Goal: Task Accomplishment & Management: Manage account settings

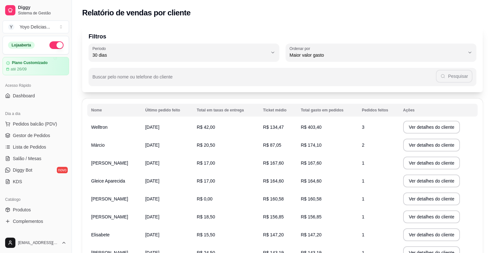
select select "30"
select select "HIGHEST_TOTAL_SPENT_WITH_ORDERS"
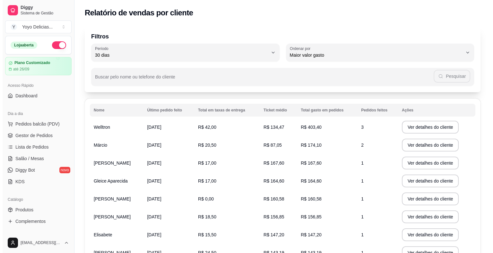
scroll to position [47, 0]
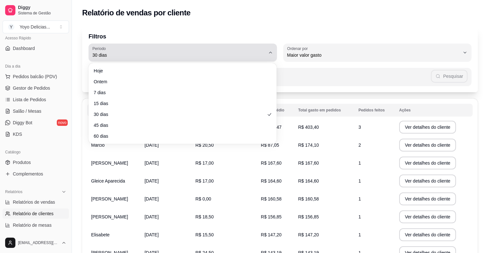
click at [217, 49] on div "30 dias" at bounding box center [178, 52] width 173 height 13
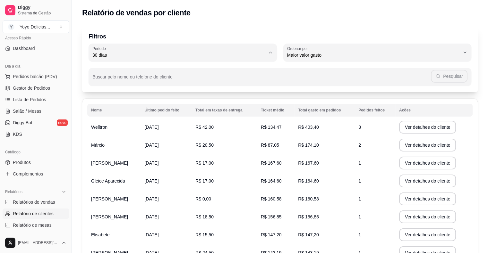
click at [106, 80] on span "Ontem" at bounding box center [179, 81] width 165 height 6
type input "1"
select select "1"
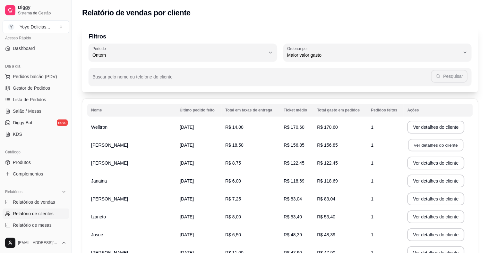
click at [408, 144] on button "Ver detalhes do cliente" at bounding box center [435, 145] width 55 height 13
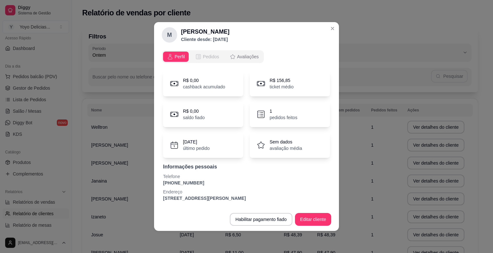
click at [216, 55] on span "Pedidos" at bounding box center [211, 57] width 16 height 6
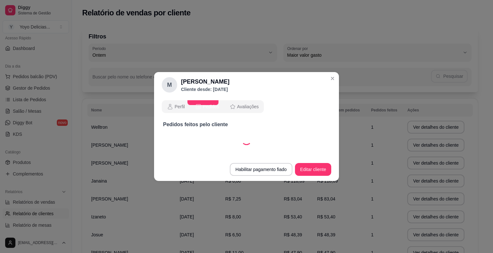
select select "30"
select select "ALL"
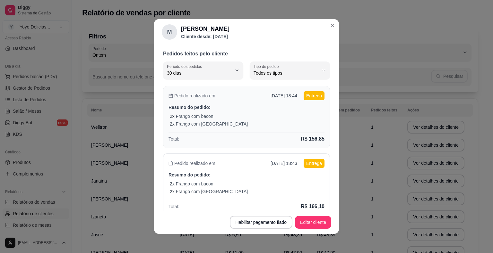
scroll to position [32, 0]
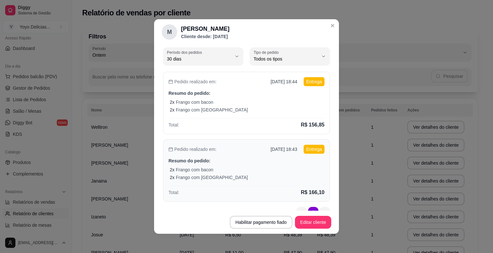
click at [221, 153] on div "Pedido realizado em: [DATE] 18:43 Entrega" at bounding box center [246, 149] width 156 height 9
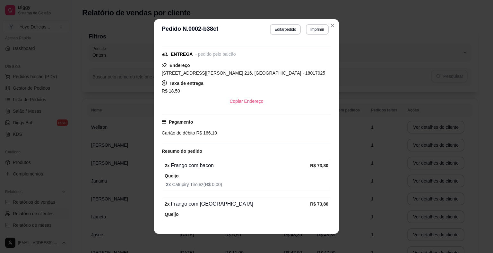
scroll to position [107, 0]
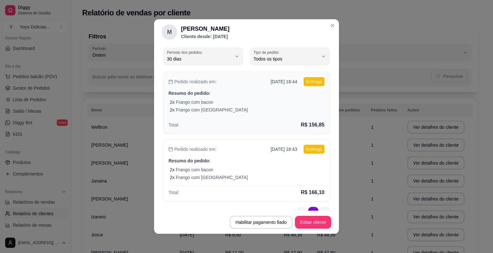
click at [246, 111] on div "2 x Frango com Brócolis" at bounding box center [247, 110] width 155 height 6
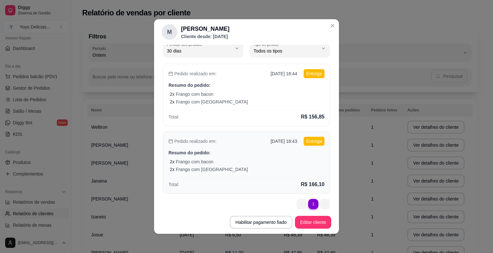
scroll to position [44, 0]
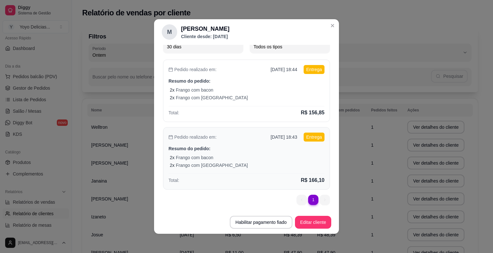
click at [246, 163] on div "2 x Frango com Brócolis" at bounding box center [247, 165] width 155 height 6
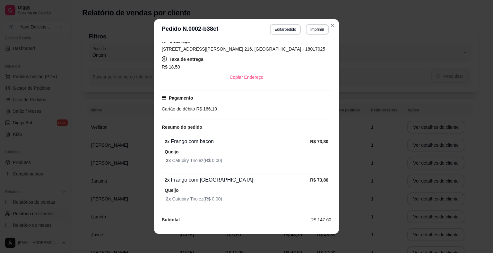
scroll to position [107, 0]
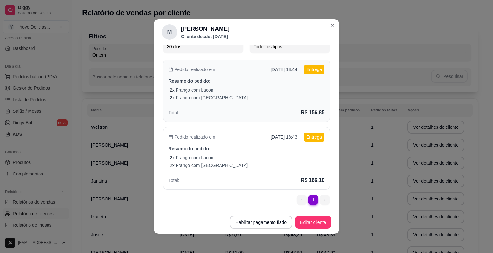
click at [221, 95] on div "2 x Frango com Brócolis" at bounding box center [247, 98] width 155 height 6
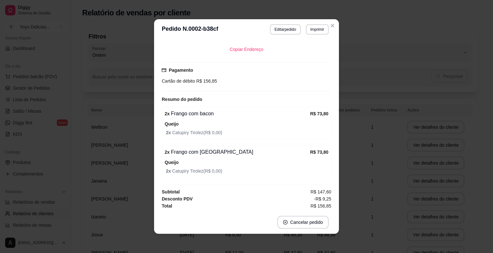
scroll to position [120, 0]
drag, startPoint x: 313, startPoint y: 192, endPoint x: 328, endPoint y: 192, distance: 15.1
click at [328, 192] on div "Editado por [PERSON_NAME][EMAIL_ADDRESS][DOMAIN_NAME] Horário do pedido [DATE] …" at bounding box center [246, 125] width 169 height 166
drag, startPoint x: 311, startPoint y: 196, endPoint x: 323, endPoint y: 197, distance: 12.2
click at [323, 197] on span "-R$ 9,25" at bounding box center [322, 198] width 17 height 7
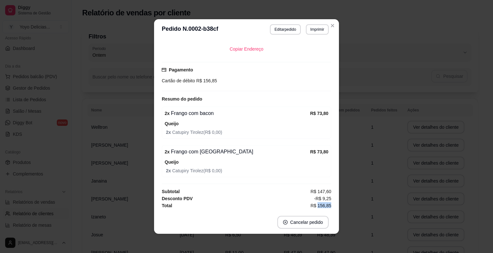
drag, startPoint x: 312, startPoint y: 207, endPoint x: 324, endPoint y: 207, distance: 12.2
click at [324, 207] on div "Editado por [PERSON_NAME][EMAIL_ADDRESS][DOMAIN_NAME] Horário do pedido [DATE] …" at bounding box center [246, 125] width 169 height 166
drag, startPoint x: 314, startPoint y: 199, endPoint x: 343, endPoint y: 199, distance: 28.5
click at [343, 199] on div "**********" at bounding box center [246, 126] width 493 height 253
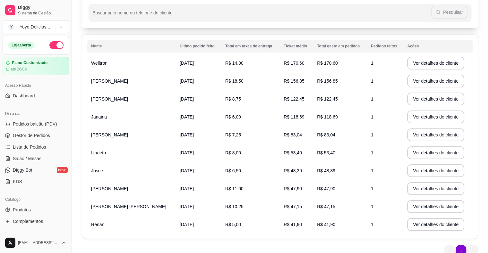
scroll to position [0, 0]
click at [41, 134] on span "Gestor de Pedidos" at bounding box center [31, 135] width 37 height 6
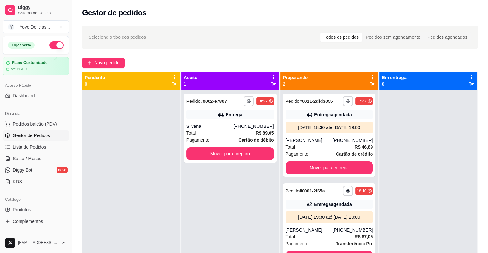
click at [172, 110] on div at bounding box center [131, 216] width 98 height 253
click at [250, 151] on button "Mover para preparo" at bounding box center [230, 154] width 88 height 13
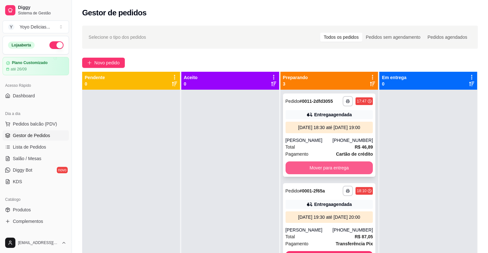
click at [328, 174] on button "Mover para entrega" at bounding box center [329, 168] width 88 height 13
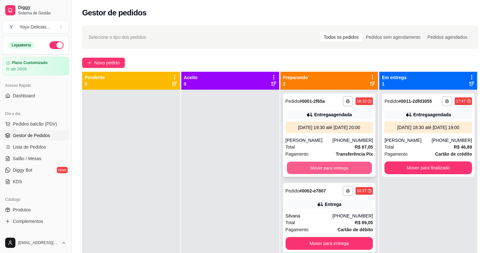
click at [327, 170] on button "Mover para entrega" at bounding box center [329, 168] width 85 height 13
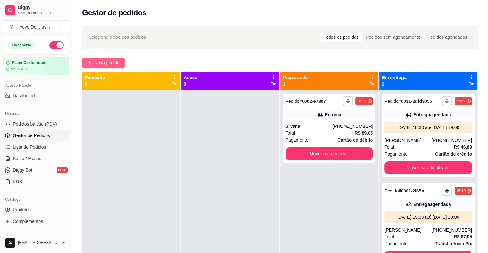
click at [119, 68] on button "Novo pedido" at bounding box center [103, 63] width 43 height 10
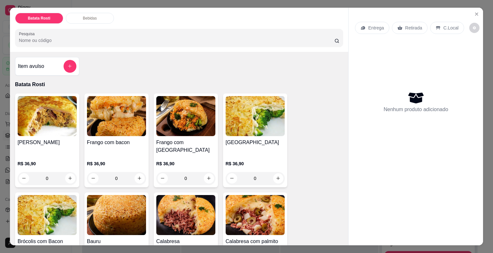
click at [386, 22] on div "Entrega Retirada C.Local" at bounding box center [409, 28] width 109 height 12
click at [376, 25] on p "Entrega" at bounding box center [376, 28] width 16 height 6
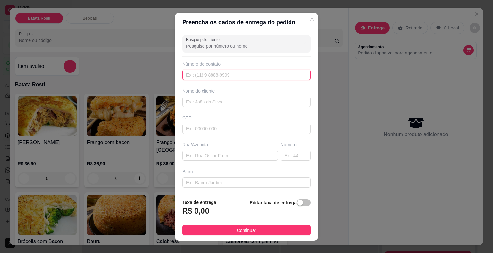
click at [223, 72] on input "text" at bounding box center [246, 75] width 128 height 10
paste input "[PHONE_NUMBER]"
type input "[PHONE_NUMBER]"
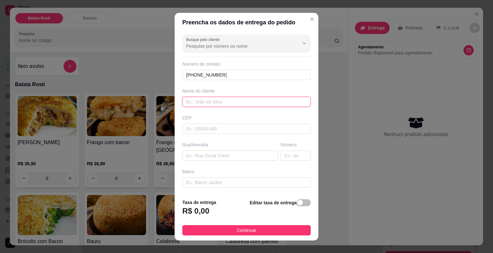
click at [225, 99] on input "text" at bounding box center [246, 102] width 128 height 10
type input "Marli"
click at [232, 131] on input "text" at bounding box center [246, 129] width 128 height 10
type input "18079302"
type input "Rua [PERSON_NAME]"
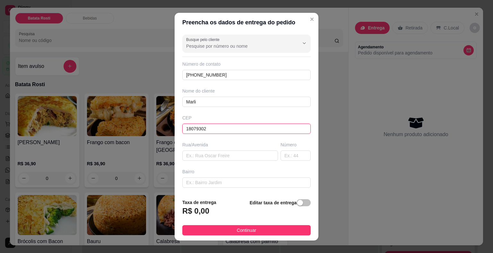
type input "[GEOGRAPHIC_DATA]"
type input "Sorocaba"
type input "18079302"
click at [282, 155] on input "text" at bounding box center [295, 156] width 30 height 10
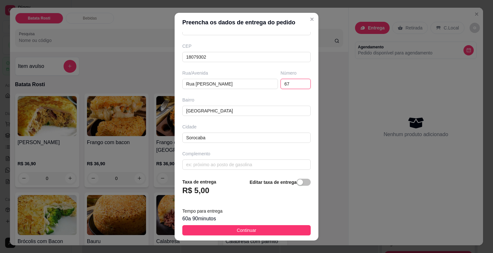
scroll to position [73, 0]
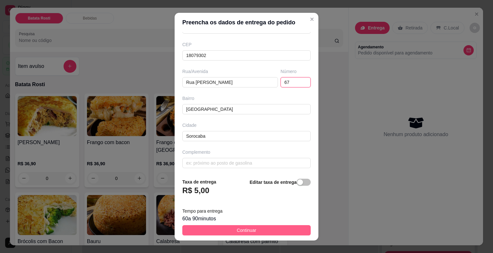
type input "67"
click at [272, 230] on button "Continuar" at bounding box center [246, 230] width 128 height 10
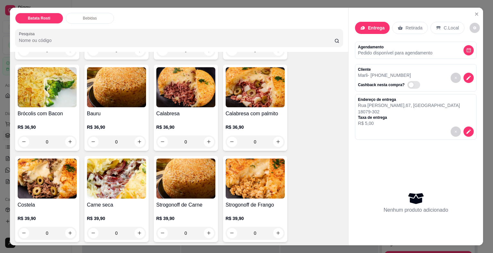
scroll to position [128, 0]
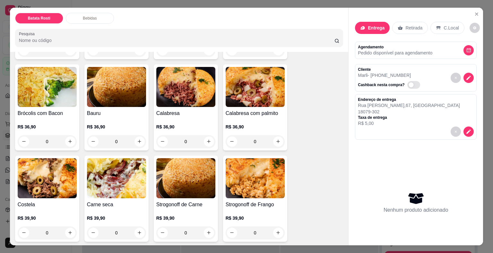
click at [178, 185] on img at bounding box center [185, 178] width 59 height 40
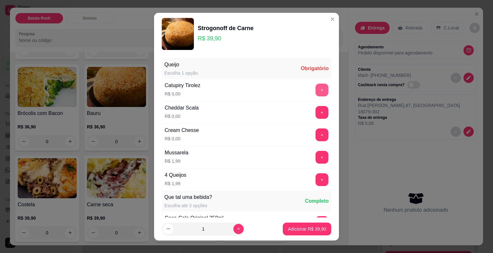
click at [315, 92] on button "+" at bounding box center [321, 90] width 13 height 13
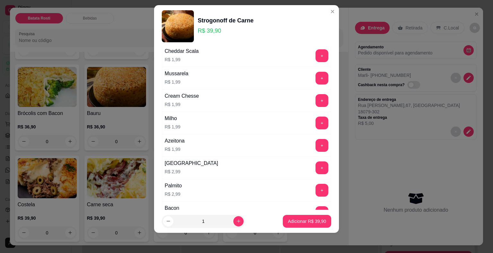
scroll to position [418, 0]
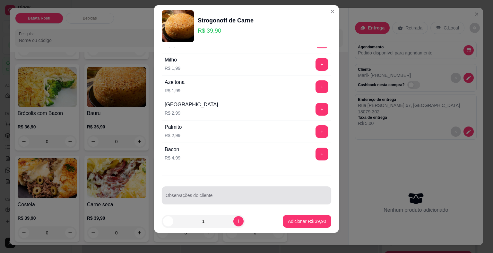
click at [199, 195] on input "Observações do cliente" at bounding box center [246, 198] width 162 height 6
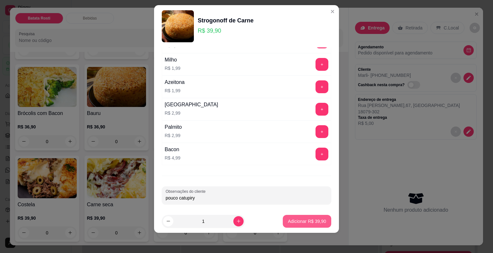
type input "pouco catupiry"
click at [318, 218] on button "Adicionar R$ 39,90" at bounding box center [307, 221] width 48 height 13
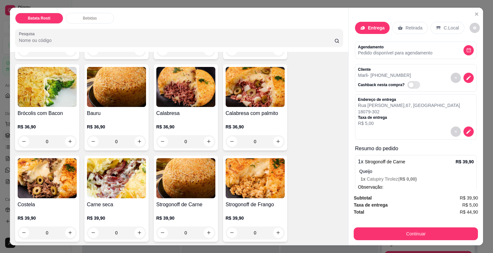
click at [467, 210] on span "R$ 44,90" at bounding box center [468, 212] width 18 height 7
drag, startPoint x: 467, startPoint y: 210, endPoint x: 473, endPoint y: 223, distance: 13.8
click at [473, 223] on div "Subtotal R$ 39,90 Taxa de entrega R$ 5,00 Total R$ 44,90 Continuar" at bounding box center [415, 218] width 124 height 46
click at [472, 211] on span "R$ 44,90" at bounding box center [468, 212] width 18 height 7
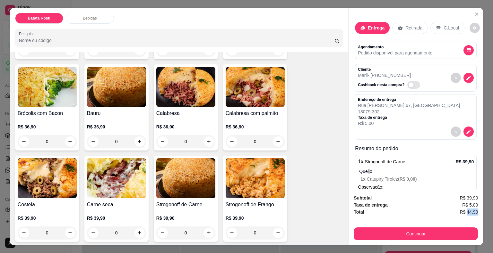
click at [472, 211] on span "R$ 44,90" at bounding box center [468, 212] width 18 height 7
copy div "R$ 44,90 Continuar"
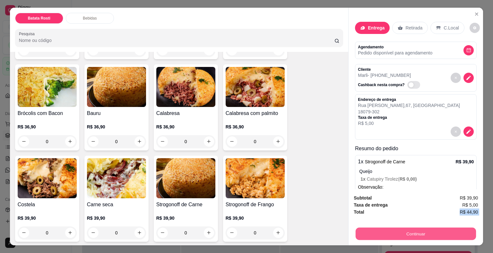
click at [415, 234] on button "Continuar" at bounding box center [415, 234] width 120 height 13
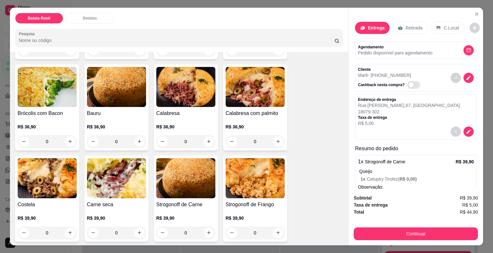
click at [292, 97] on div "Débito" at bounding box center [289, 95] width 45 height 38
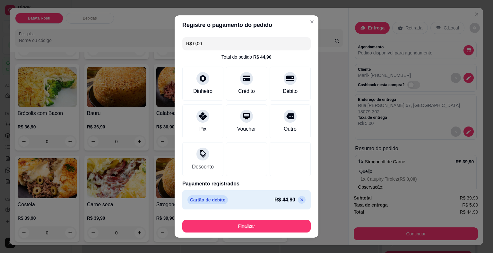
click at [241, 219] on div "Finalizar" at bounding box center [246, 224] width 128 height 15
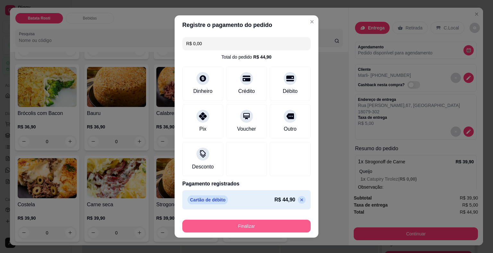
click at [241, 225] on button "Finalizar" at bounding box center [246, 226] width 128 height 13
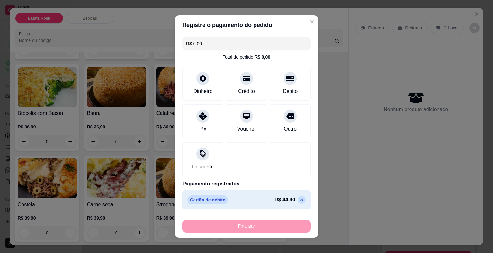
type input "-R$ 44,90"
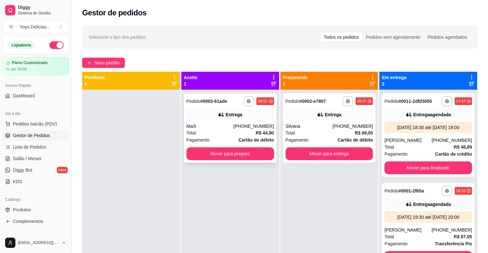
click at [232, 122] on div "**********" at bounding box center [230, 128] width 93 height 69
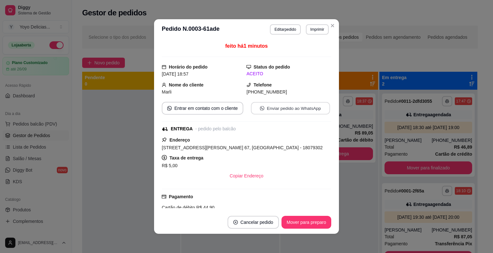
click at [280, 112] on button "Enviar pedido ao WhatsApp" at bounding box center [290, 108] width 79 height 13
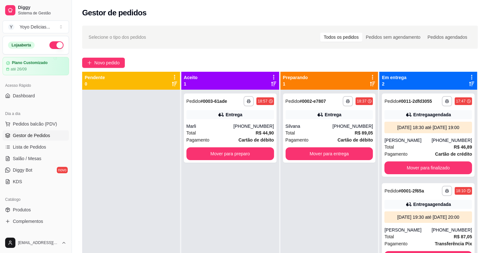
click at [106, 70] on div "**********" at bounding box center [280, 177] width 416 height 311
click at [106, 64] on span "Novo pedido" at bounding box center [106, 62] width 25 height 7
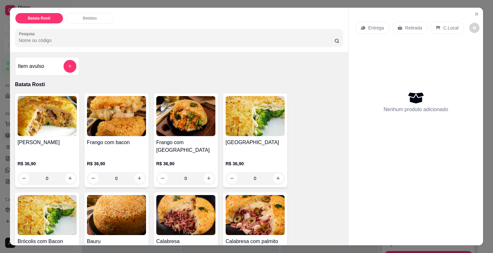
click at [360, 22] on div "Entrega" at bounding box center [372, 28] width 34 height 12
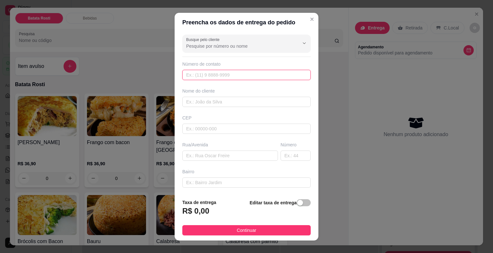
click at [251, 79] on input "text" at bounding box center [246, 75] width 128 height 10
paste input "[PHONE_NUMBER]"
type input "[PHONE_NUMBER]"
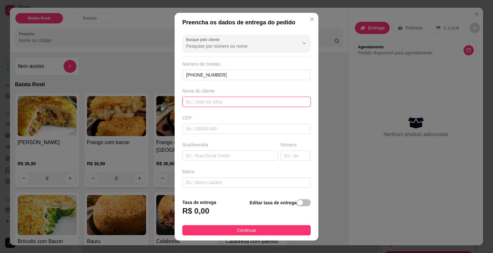
click at [217, 103] on input "text" at bounding box center [246, 102] width 128 height 10
type input "Evandro"
click at [222, 129] on input "text" at bounding box center [246, 129] width 128 height 10
type input "18071067"
type input "Rua [PERSON_NAME]"
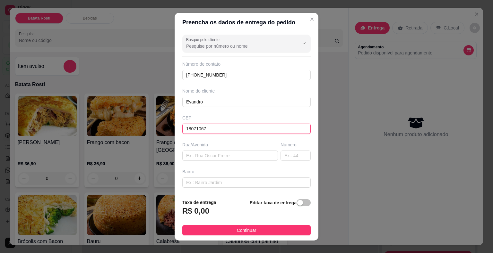
type input "Ipanema Ville"
type input "Sorocaba"
type input "18071067"
click at [288, 154] on input "text" at bounding box center [295, 156] width 30 height 10
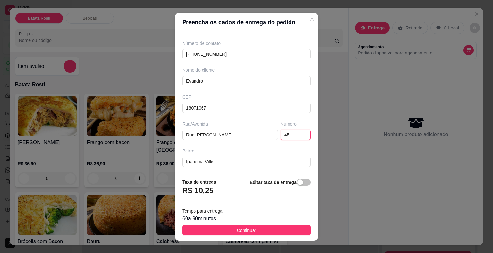
scroll to position [73, 0]
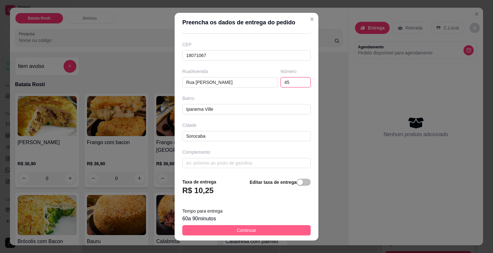
type input "45"
click at [241, 228] on span "Continuar" at bounding box center [247, 230] width 20 height 7
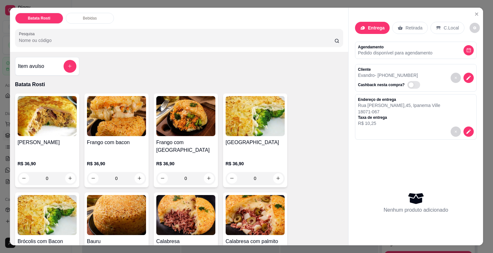
click at [240, 215] on img at bounding box center [254, 215] width 59 height 40
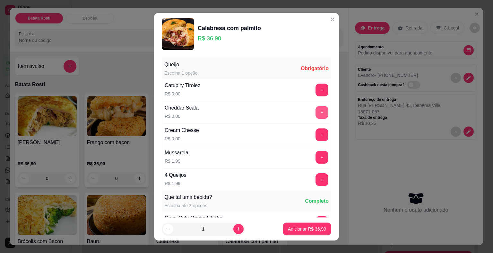
click at [315, 112] on button "+" at bounding box center [321, 112] width 13 height 13
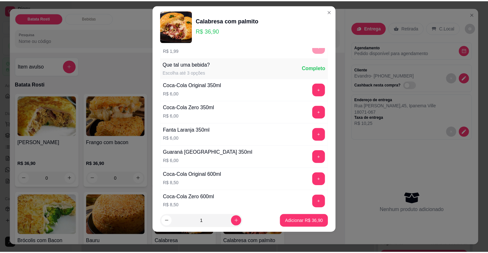
scroll to position [135, 0]
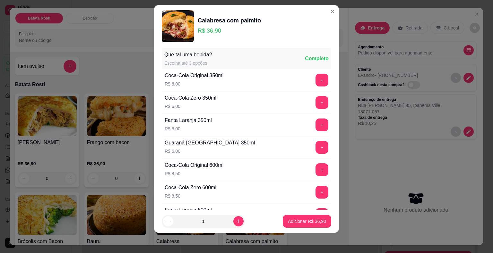
click at [297, 217] on button "Adicionar R$ 36,90" at bounding box center [307, 221] width 48 height 13
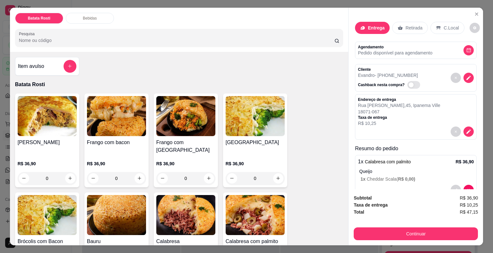
click at [470, 209] on span "R$ 47,15" at bounding box center [468, 212] width 18 height 7
copy div "R$ 47,15 Continuar"
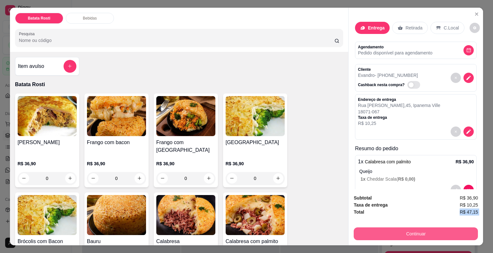
click at [382, 234] on button "Continuar" at bounding box center [415, 234] width 124 height 13
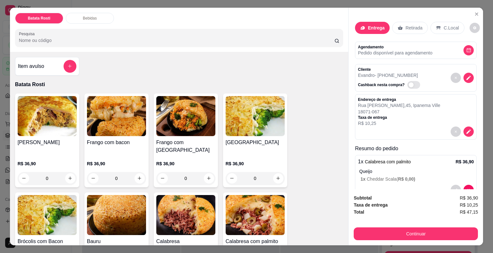
click at [301, 92] on div "Débito" at bounding box center [289, 95] width 45 height 38
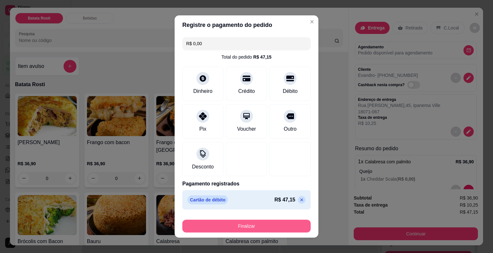
click at [241, 230] on button "Finalizar" at bounding box center [246, 226] width 128 height 13
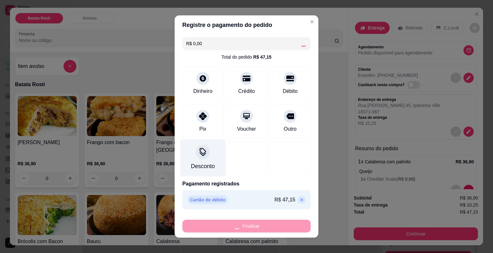
type input "-R$ 47,15"
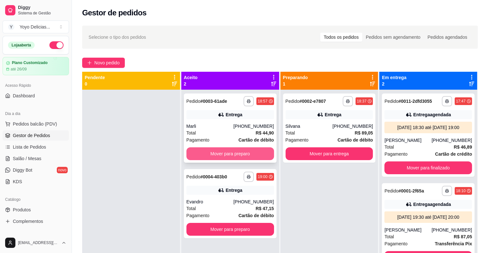
click at [224, 155] on button "Mover para preparo" at bounding box center [230, 154] width 88 height 13
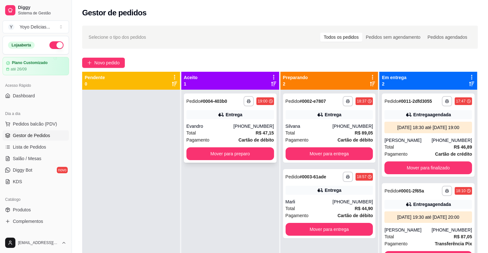
click at [232, 123] on div "**********" at bounding box center [230, 128] width 93 height 69
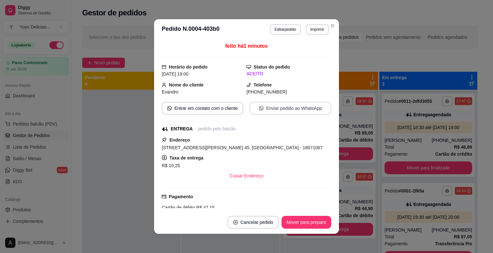
click at [270, 106] on button "Enviar pedido ao WhatsApp" at bounding box center [289, 108] width 81 height 13
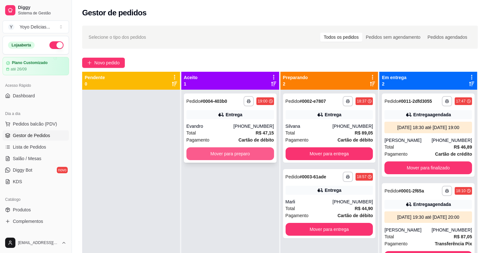
click at [210, 155] on button "Mover para preparo" at bounding box center [230, 154] width 88 height 13
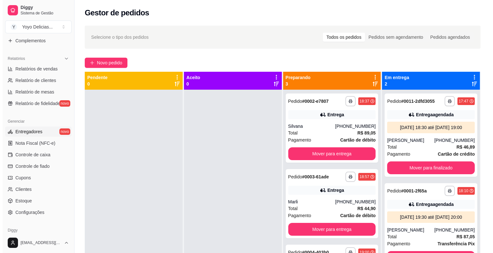
scroll to position [192, 0]
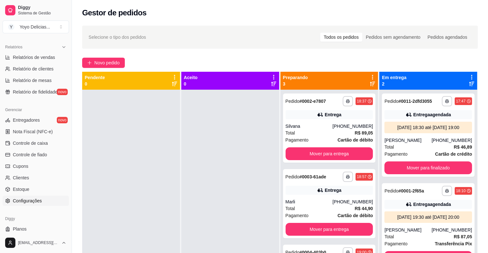
click at [50, 202] on link "Configurações" at bounding box center [36, 201] width 66 height 10
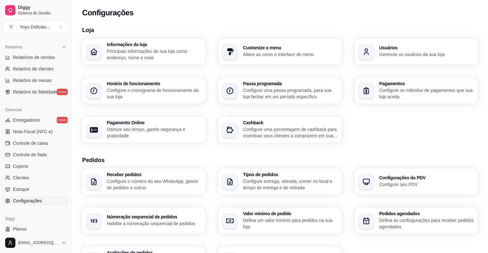
click at [188, 92] on p "Configure o cronograma de funcionamento da sua loja" at bounding box center [154, 93] width 95 height 13
click at [105, 59] on div "Informações da loja Principais informações da sua loja como endereço, nome e ma…" at bounding box center [143, 51] width 123 height 26
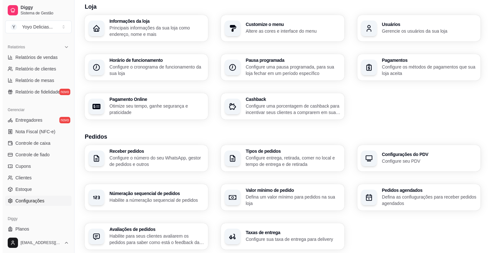
scroll to position [32, 0]
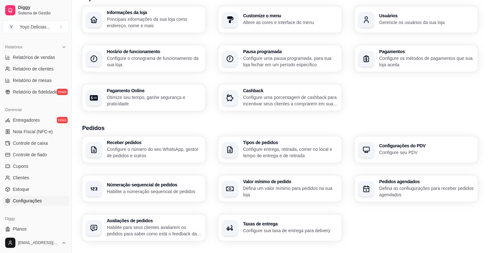
click at [321, 144] on h3 "Tipos de pedidos" at bounding box center [290, 142] width 95 height 4
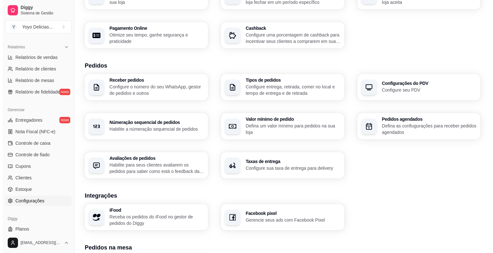
scroll to position [96, 0]
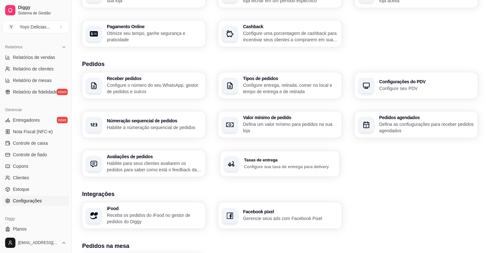
click at [264, 158] on h3 "Taxas de entrega" at bounding box center [290, 160] width 92 height 4
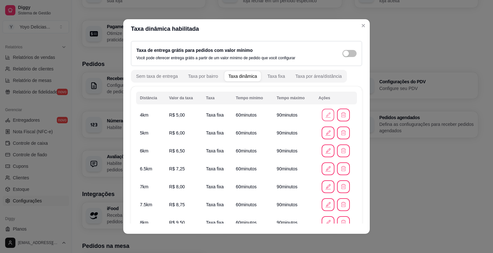
click at [325, 116] on icon "button" at bounding box center [328, 115] width 7 height 7
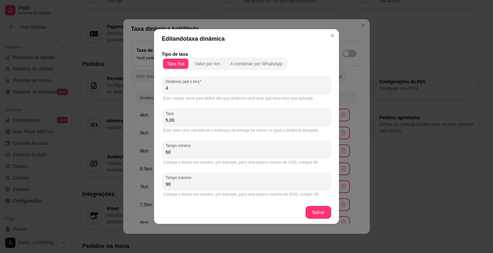
click at [203, 155] on input "60" at bounding box center [246, 152] width 162 height 6
type input "40"
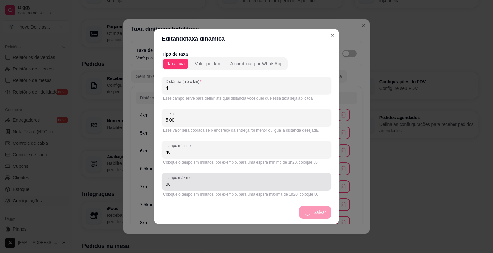
click at [267, 183] on input "90" at bounding box center [246, 184] width 162 height 6
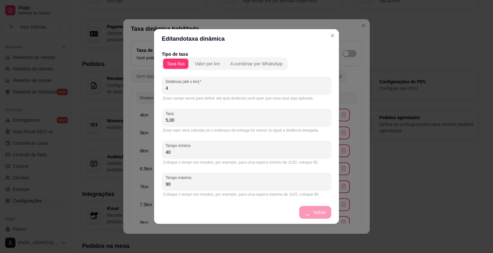
click at [267, 183] on input "90" at bounding box center [246, 184] width 162 height 6
type input "60"
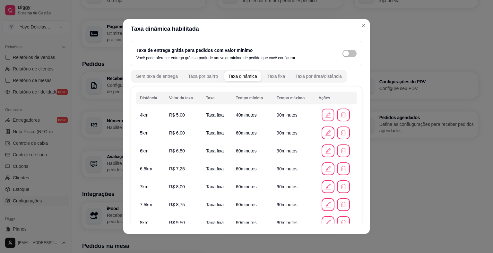
click at [322, 119] on button "button" at bounding box center [328, 115] width 13 height 13
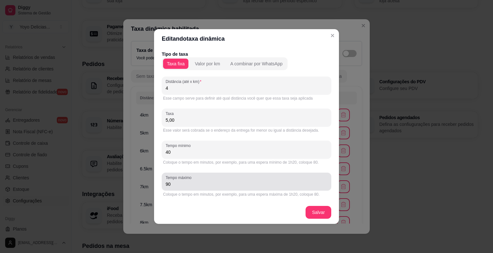
click at [249, 183] on input "90" at bounding box center [246, 184] width 162 height 6
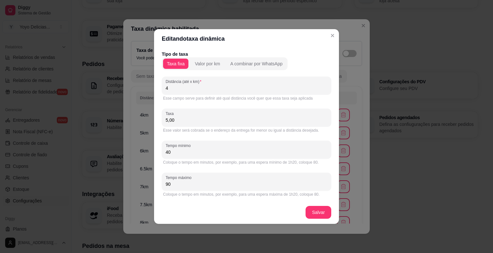
click at [249, 183] on input "90" at bounding box center [246, 184] width 162 height 6
type input "60"
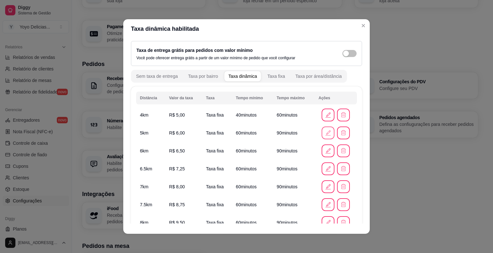
click at [324, 132] on icon "button" at bounding box center [327, 133] width 7 height 7
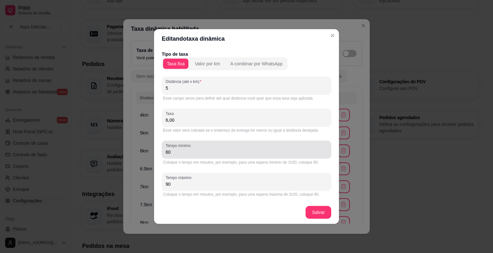
click at [246, 157] on div "Tempo mínimo 60" at bounding box center [246, 150] width 169 height 18
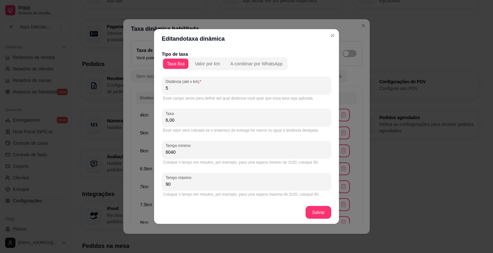
click at [232, 150] on input "6040" at bounding box center [246, 152] width 162 height 6
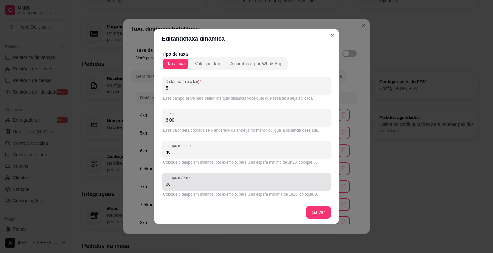
type input "40"
click at [224, 181] on div "90" at bounding box center [246, 181] width 162 height 13
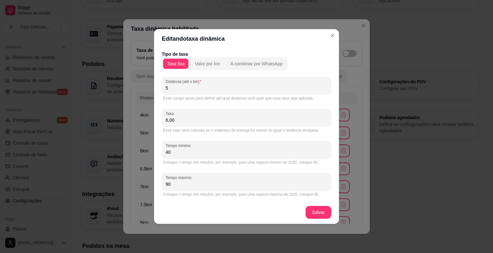
type input "9"
type input "60"
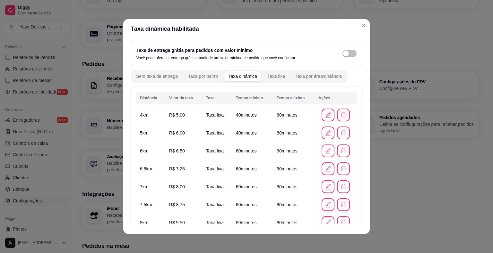
click at [324, 151] on icon "button" at bounding box center [327, 151] width 7 height 7
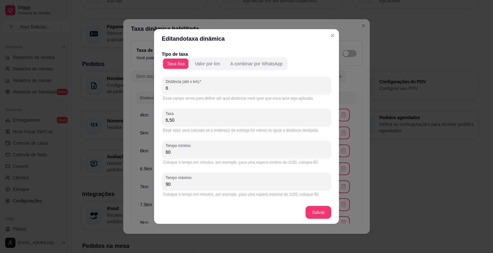
click at [233, 155] on input "60" at bounding box center [246, 152] width 162 height 6
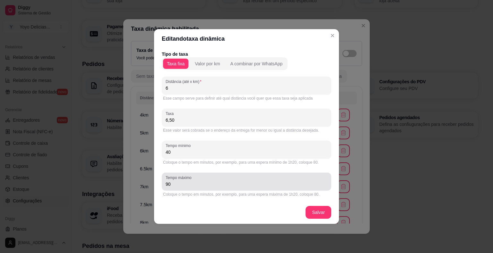
type input "40"
click at [208, 181] on div "90" at bounding box center [246, 181] width 162 height 13
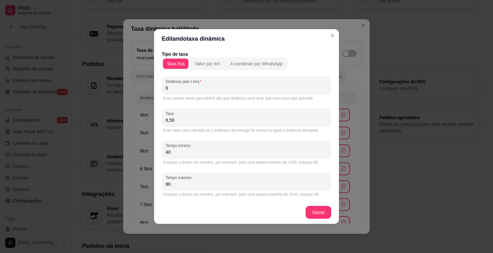
click at [208, 181] on div "90" at bounding box center [246, 181] width 162 height 13
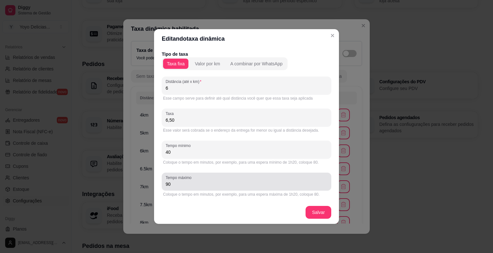
click at [207, 179] on div "90" at bounding box center [246, 181] width 162 height 13
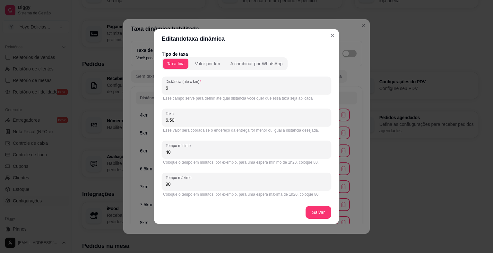
click at [209, 185] on input "90" at bounding box center [246, 184] width 162 height 6
type input "60"
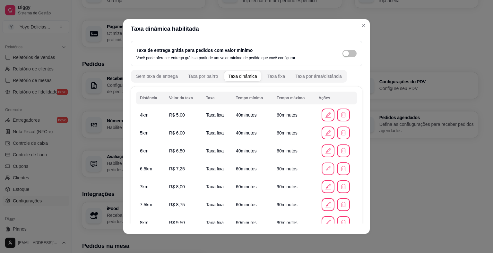
click at [325, 169] on icon "button" at bounding box center [328, 168] width 7 height 7
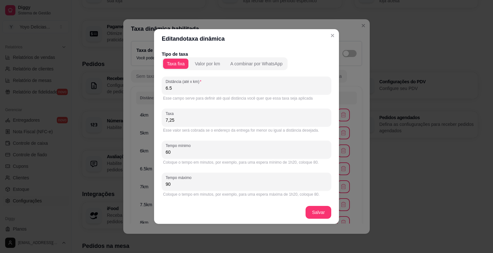
click at [226, 156] on div "60" at bounding box center [246, 149] width 162 height 13
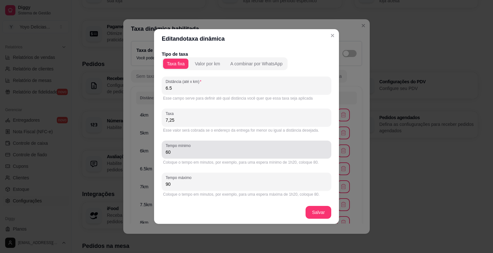
click at [226, 156] on div "60" at bounding box center [246, 149] width 162 height 13
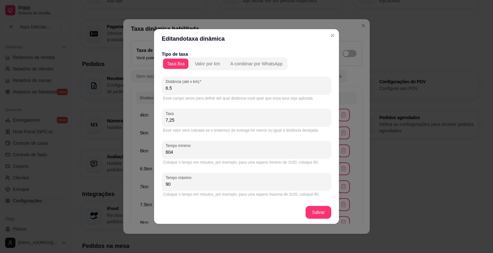
click at [225, 151] on input "604" at bounding box center [246, 152] width 162 height 6
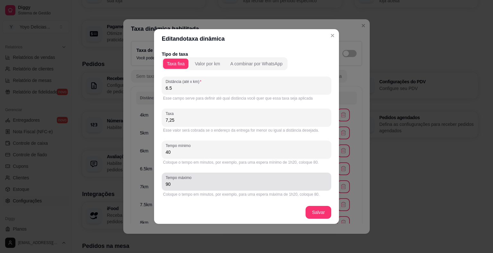
type input "40"
click at [213, 182] on input "90" at bounding box center [246, 184] width 162 height 6
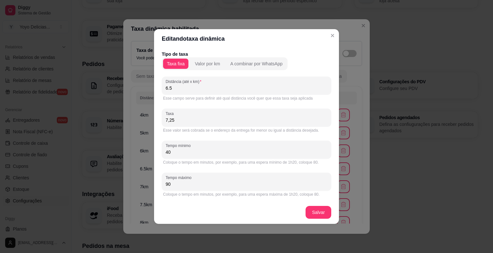
click at [213, 182] on input "90" at bounding box center [246, 184] width 162 height 6
type input "60"
click at [332, 214] on footer "Salvar" at bounding box center [246, 212] width 185 height 23
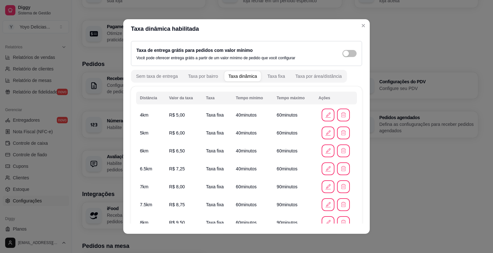
click at [318, 185] on div at bounding box center [335, 187] width 34 height 13
click at [324, 185] on icon "button" at bounding box center [327, 186] width 7 height 7
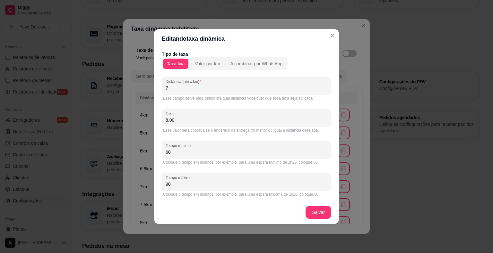
click at [237, 157] on div "Tempo mínimo 60" at bounding box center [246, 150] width 169 height 18
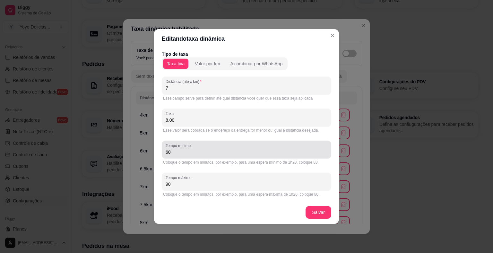
click at [237, 157] on div "Tempo mínimo 60" at bounding box center [246, 150] width 169 height 18
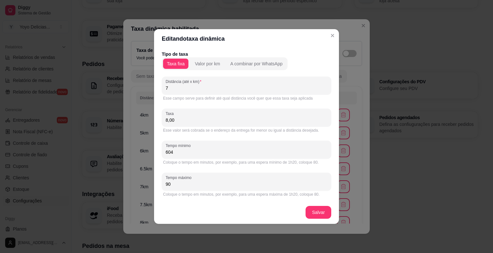
click at [237, 157] on div "Tempo mínimo 604" at bounding box center [246, 150] width 169 height 18
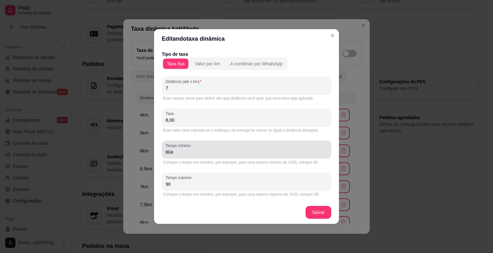
click at [237, 157] on div "Tempo mínimo 604" at bounding box center [246, 150] width 169 height 18
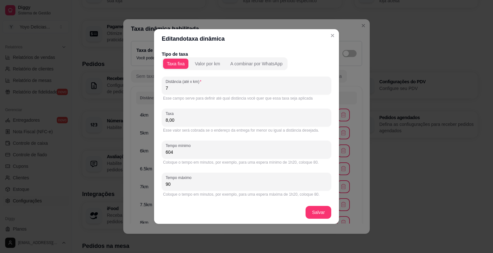
click at [237, 154] on input "604" at bounding box center [246, 152] width 162 height 6
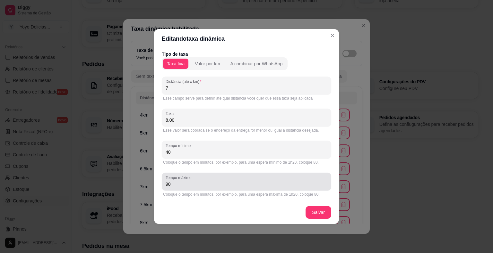
type input "40"
click at [241, 181] on input "90" at bounding box center [246, 184] width 162 height 6
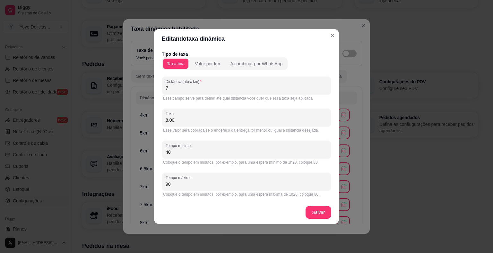
click at [241, 181] on input "90" at bounding box center [246, 184] width 162 height 6
type input "60"
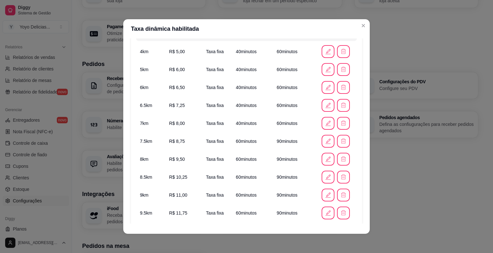
scroll to position [64, 0]
click at [322, 144] on button "button" at bounding box center [328, 141] width 13 height 13
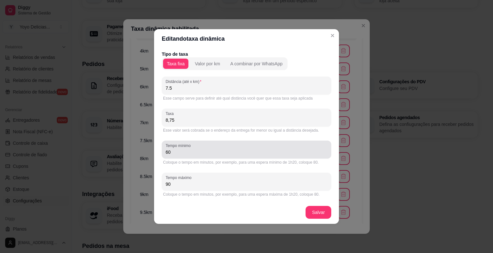
drag, startPoint x: 165, startPoint y: 153, endPoint x: 146, endPoint y: 153, distance: 18.6
click at [146, 153] on div "Editando taxa dinâmica Tipo de taxa Taxa fixa Valor por km A combinar por Whats…" at bounding box center [246, 126] width 493 height 253
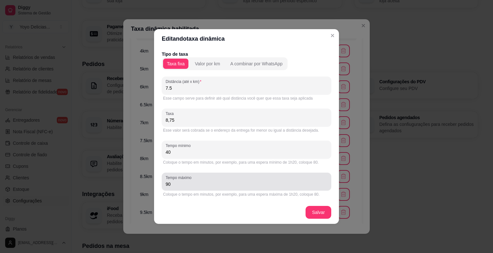
type input "40"
drag, startPoint x: 175, startPoint y: 179, endPoint x: 174, endPoint y: 182, distance: 3.3
click at [174, 182] on div "Tempo máximo 90" at bounding box center [246, 182] width 169 height 18
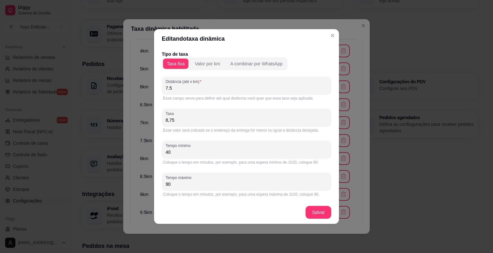
drag, startPoint x: 174, startPoint y: 184, endPoint x: 155, endPoint y: 185, distance: 19.3
click at [155, 185] on div "Tipo de taxa Taxa fixa Valor por km A combinar por WhatsApp Distância (até x km…" at bounding box center [246, 124] width 185 height 153
type input "60"
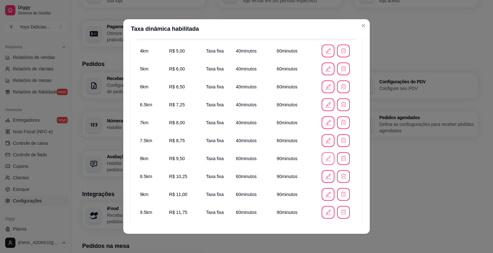
click at [324, 159] on icon "button" at bounding box center [327, 158] width 7 height 7
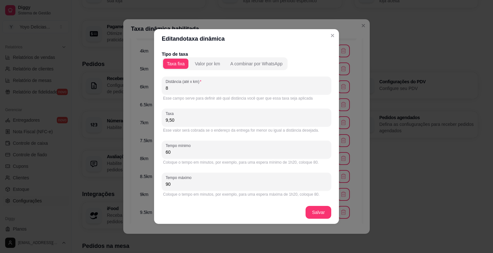
click at [179, 155] on input "60" at bounding box center [246, 152] width 162 height 6
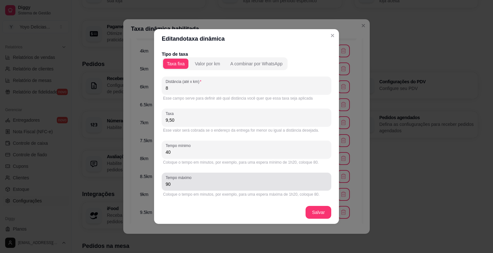
type input "40"
click at [180, 185] on input "90" at bounding box center [246, 184] width 162 height 6
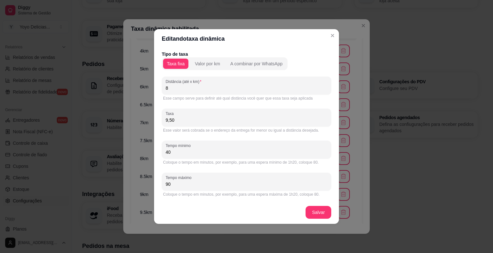
click at [180, 185] on input "90" at bounding box center [246, 184] width 162 height 6
drag, startPoint x: 180, startPoint y: 185, endPoint x: 184, endPoint y: 183, distance: 3.9
click at [184, 183] on input "90" at bounding box center [246, 184] width 162 height 6
type input "60"
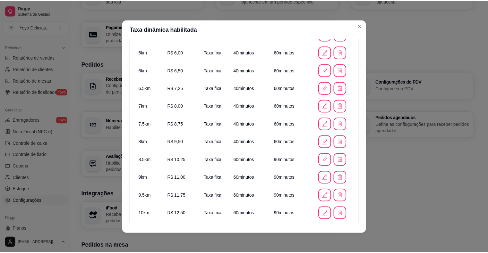
scroll to position [96, 0]
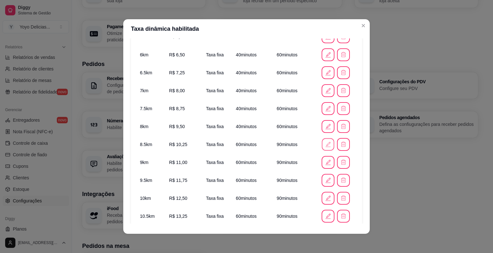
click at [325, 147] on icon "button" at bounding box center [328, 144] width 7 height 7
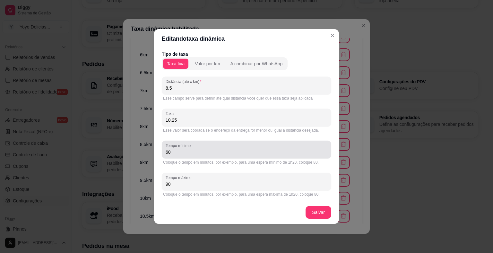
click at [193, 156] on div "60" at bounding box center [246, 149] width 162 height 13
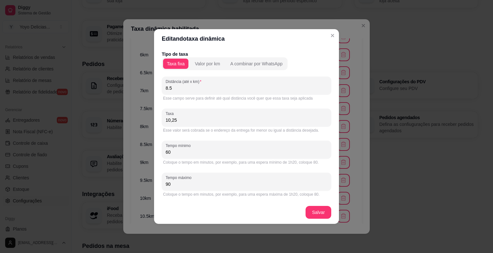
click at [193, 156] on div "60" at bounding box center [246, 149] width 162 height 13
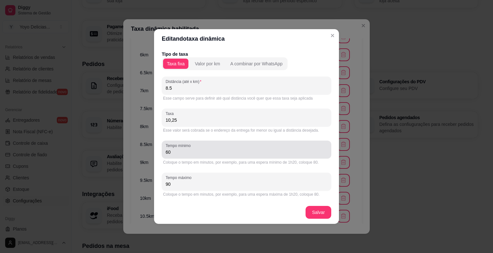
click at [193, 156] on div "60" at bounding box center [246, 149] width 162 height 13
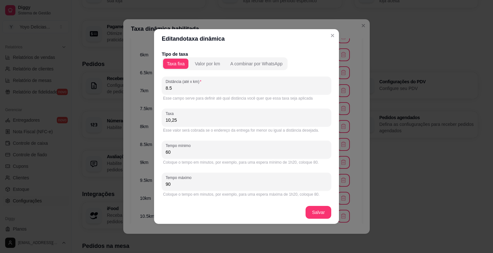
click at [193, 156] on div "60" at bounding box center [246, 149] width 162 height 13
click at [193, 154] on div "60" at bounding box center [246, 149] width 162 height 13
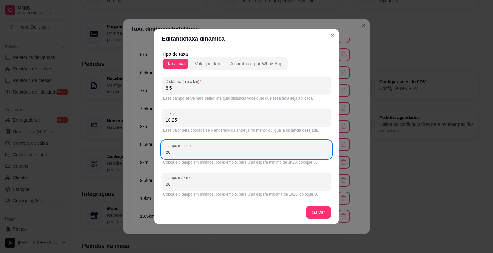
click at [193, 153] on input "60" at bounding box center [246, 152] width 162 height 6
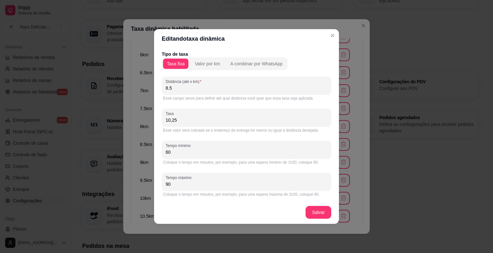
click at [193, 153] on input "60" at bounding box center [246, 152] width 162 height 6
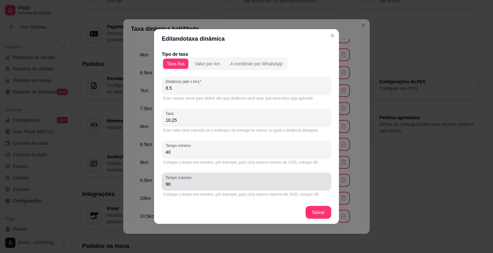
type input "40"
click at [183, 181] on div "90" at bounding box center [246, 181] width 162 height 13
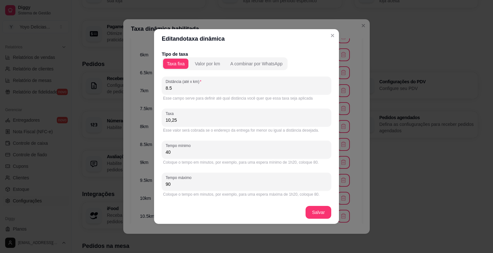
click at [183, 181] on div "90" at bounding box center [246, 181] width 162 height 13
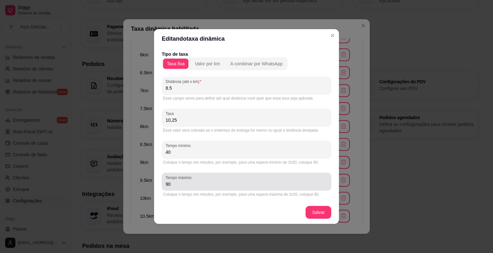
drag, startPoint x: 183, startPoint y: 181, endPoint x: 165, endPoint y: 182, distance: 18.0
click at [165, 182] on div "90" at bounding box center [246, 181] width 162 height 13
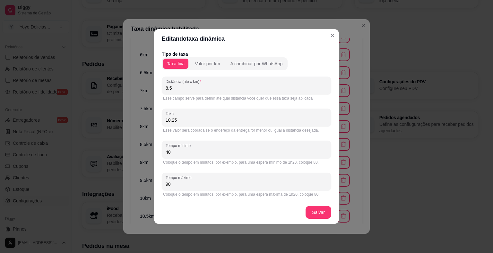
drag, startPoint x: 170, startPoint y: 183, endPoint x: 161, endPoint y: 183, distance: 9.0
click at [161, 183] on div "Tipo de taxa Taxa fixa Valor por km A combinar por WhatsApp Distância (até x km…" at bounding box center [246, 124] width 185 height 153
type input "60"
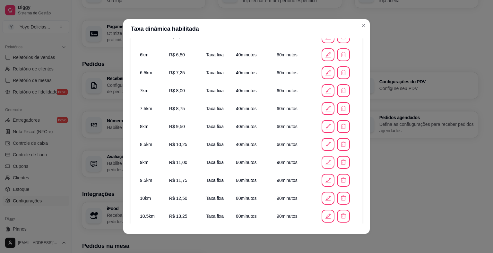
click at [324, 164] on icon "button" at bounding box center [327, 162] width 7 height 7
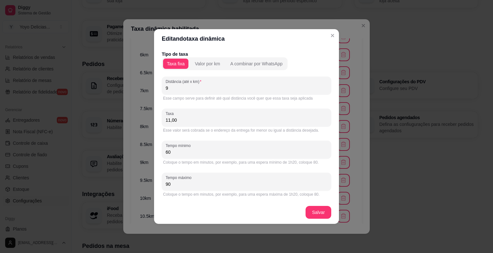
drag, startPoint x: 177, startPoint y: 153, endPoint x: 154, endPoint y: 155, distance: 23.2
click at [154, 154] on div "Tipo de taxa Taxa fixa Valor por km A combinar por WhatsApp Distância (até x km…" at bounding box center [246, 124] width 185 height 153
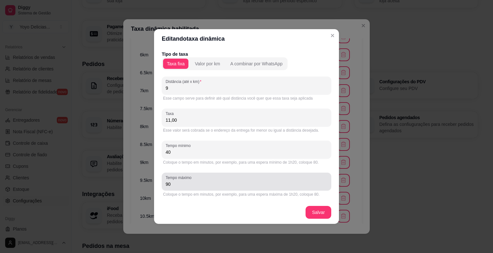
type input "40"
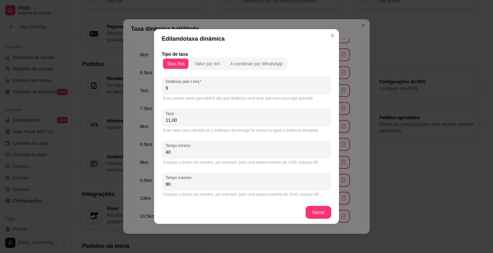
drag, startPoint x: 174, startPoint y: 182, endPoint x: 148, endPoint y: 183, distance: 26.7
click at [148, 183] on div "Editando taxa dinâmica Tipo de taxa Taxa fixa Valor por km A combinar por Whats…" at bounding box center [246, 126] width 493 height 253
type input "60"
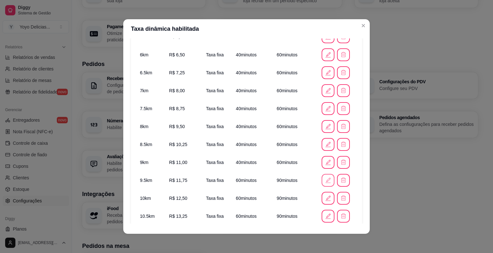
click at [321, 182] on button "button" at bounding box center [327, 180] width 13 height 13
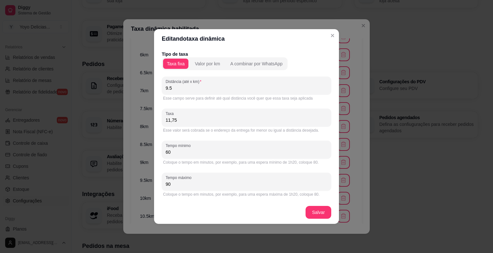
drag, startPoint x: 176, startPoint y: 153, endPoint x: 159, endPoint y: 161, distance: 18.2
click at [155, 153] on div "Tipo de taxa Taxa fixa Valor por km A combinar por WhatsApp Distância (até x km…" at bounding box center [246, 124] width 185 height 153
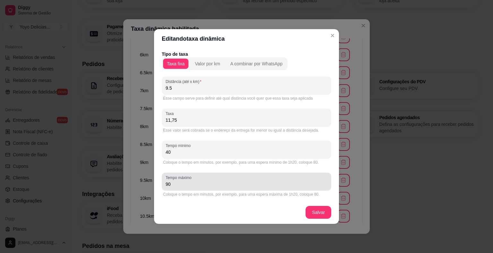
type input "40"
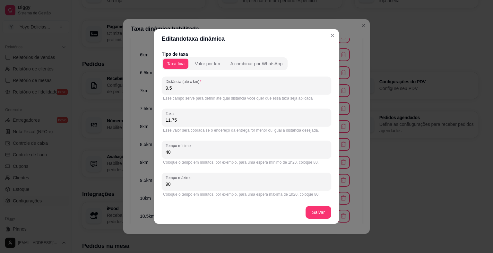
click at [148, 182] on div "Editando taxa dinâmica Tipo de taxa Taxa fixa Valor por km A combinar por Whats…" at bounding box center [246, 126] width 493 height 253
type input "60"
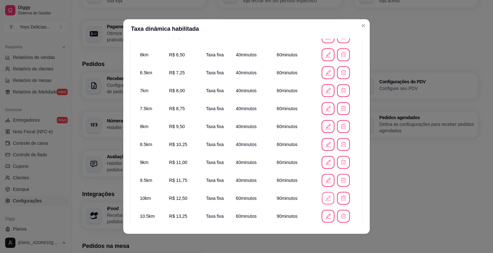
click at [322, 200] on button "button" at bounding box center [328, 198] width 13 height 13
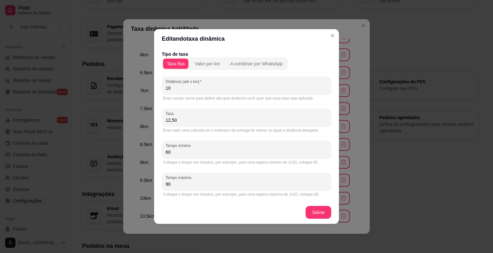
drag, startPoint x: 168, startPoint y: 152, endPoint x: 150, endPoint y: 152, distance: 17.6
click at [150, 152] on div "Editando taxa dinâmica Tipo de taxa Taxa fixa Valor por km A combinar por Whats…" at bounding box center [246, 126] width 493 height 253
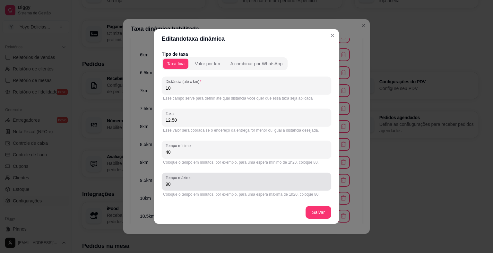
type input "40"
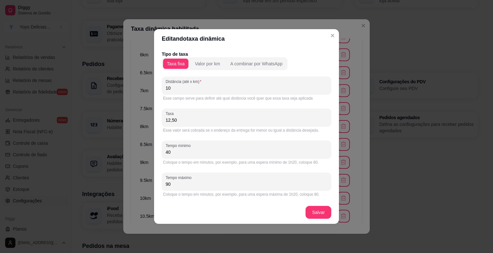
drag, startPoint x: 167, startPoint y: 183, endPoint x: 204, endPoint y: 162, distance: 42.5
click at [162, 183] on div "Tempo máximo 90" at bounding box center [246, 182] width 169 height 18
type input "60"
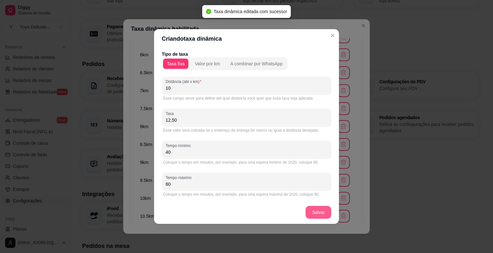
drag, startPoint x: 309, startPoint y: 213, endPoint x: 302, endPoint y: 216, distance: 7.1
click at [302, 216] on footer "Salvar" at bounding box center [246, 212] width 185 height 23
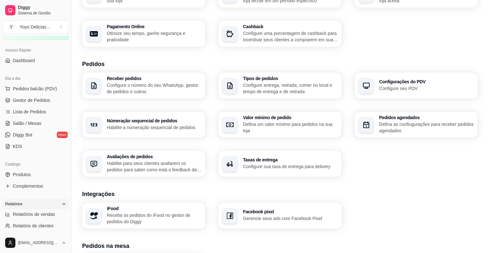
scroll to position [32, 0]
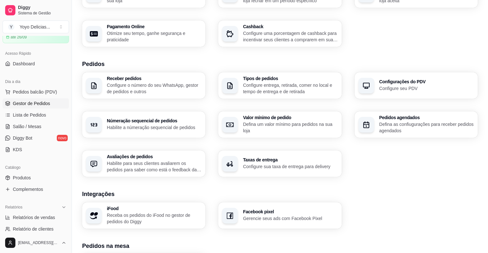
click at [48, 98] on link "Gestor de Pedidos" at bounding box center [36, 103] width 66 height 10
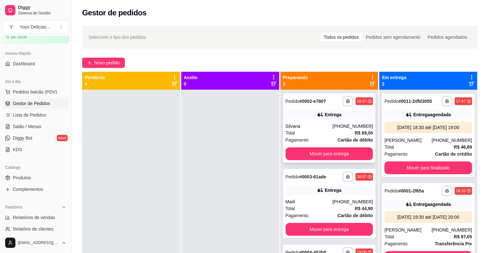
click at [308, 119] on div "Entrega" at bounding box center [329, 114] width 88 height 9
click at [323, 184] on div "**********" at bounding box center [329, 203] width 93 height 69
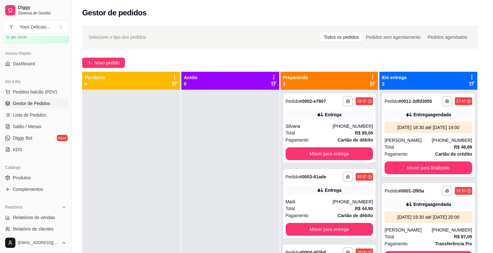
click at [232, 153] on div "Endereço [STREET_ADDRESS][PERSON_NAME] 67, [GEOGRAPHIC_DATA] - 18079302 Taxa de…" at bounding box center [246, 159] width 169 height 46
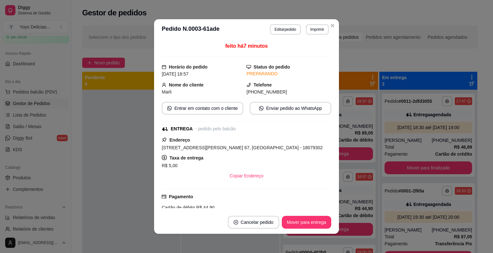
click at [231, 152] on div "Endereço [STREET_ADDRESS][PERSON_NAME] 67, [GEOGRAPHIC_DATA] - 18079302 Taxa de…" at bounding box center [246, 159] width 169 height 46
click at [231, 150] on span "[STREET_ADDRESS][PERSON_NAME] 67, [GEOGRAPHIC_DATA] - 18079302" at bounding box center [242, 147] width 161 height 5
click at [256, 149] on span "[STREET_ADDRESS][PERSON_NAME] 67, [GEOGRAPHIC_DATA] - 18079302" at bounding box center [242, 147] width 161 height 5
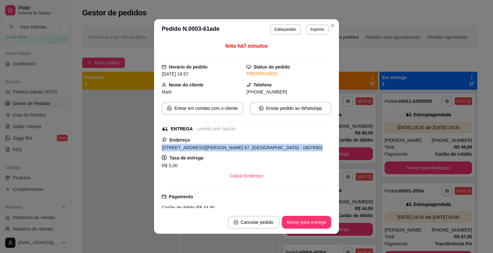
click at [256, 149] on span "[STREET_ADDRESS][PERSON_NAME] 67, [GEOGRAPHIC_DATA] - 18079302" at bounding box center [242, 147] width 161 height 5
copy span "[STREET_ADDRESS][PERSON_NAME] 67, [GEOGRAPHIC_DATA] - 18079302"
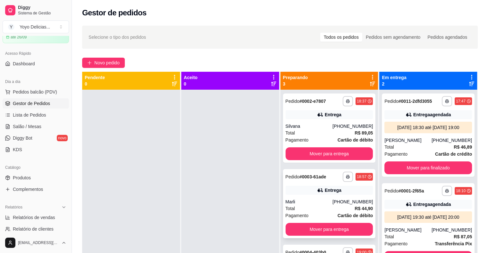
scroll to position [18, 0]
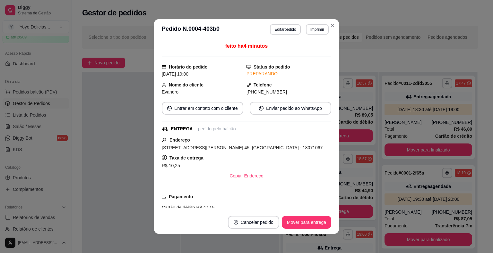
click at [192, 145] on span "[STREET_ADDRESS][PERSON_NAME] 45, [GEOGRAPHIC_DATA] - 18071067" at bounding box center [242, 147] width 161 height 5
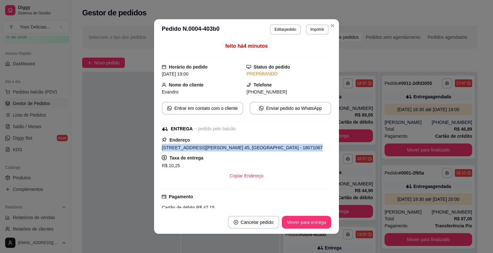
click at [192, 145] on span "[STREET_ADDRESS][PERSON_NAME] 45, [GEOGRAPHIC_DATA] - 18071067" at bounding box center [242, 147] width 161 height 5
copy span "[STREET_ADDRESS][PERSON_NAME] 45, [GEOGRAPHIC_DATA] - 18071067"
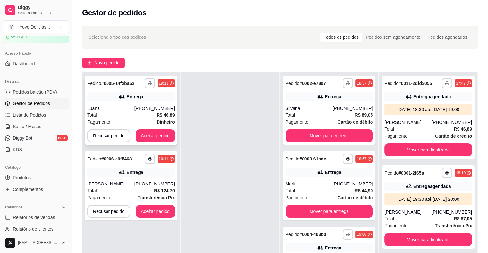
click at [153, 106] on div "[PHONE_NUMBER]" at bounding box center [154, 108] width 40 height 6
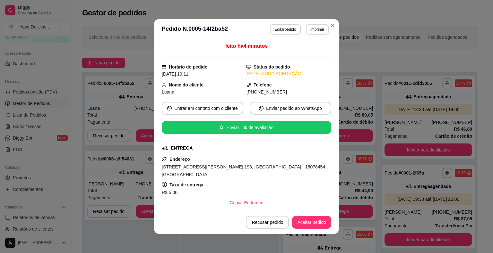
click at [242, 170] on span "[STREET_ADDRESS][PERSON_NAME] 193, [GEOGRAPHIC_DATA] - 18078454 [GEOGRAPHIC_DAT…" at bounding box center [243, 171] width 163 height 13
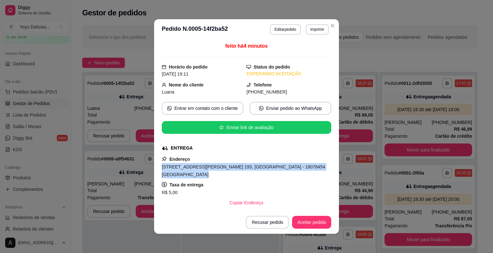
click at [242, 170] on span "[STREET_ADDRESS][PERSON_NAME] 193, [GEOGRAPHIC_DATA] - 18078454 [GEOGRAPHIC_DAT…" at bounding box center [243, 171] width 163 height 13
copy span "[STREET_ADDRESS][PERSON_NAME] 193, [GEOGRAPHIC_DATA] - 18078454 [GEOGRAPHIC_DAT…"
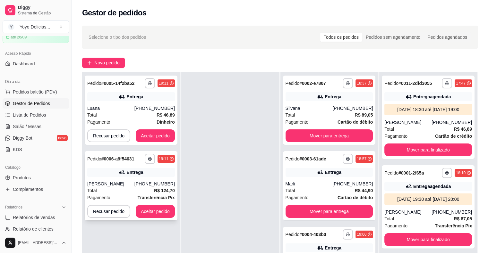
click at [125, 175] on icon at bounding box center [122, 172] width 6 height 6
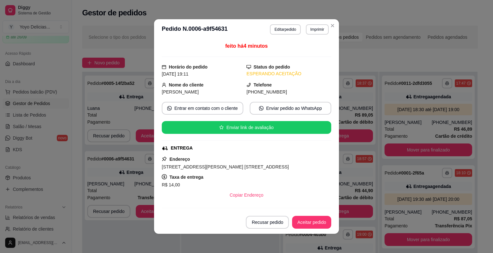
click at [214, 169] on span "[STREET_ADDRESS][PERSON_NAME] [STREET_ADDRESS]" at bounding box center [225, 167] width 127 height 5
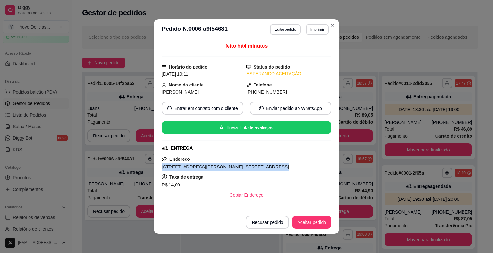
click at [214, 169] on span "[STREET_ADDRESS][PERSON_NAME] [STREET_ADDRESS]" at bounding box center [225, 167] width 127 height 5
copy span "[STREET_ADDRESS][PERSON_NAME] [STREET_ADDRESS]"
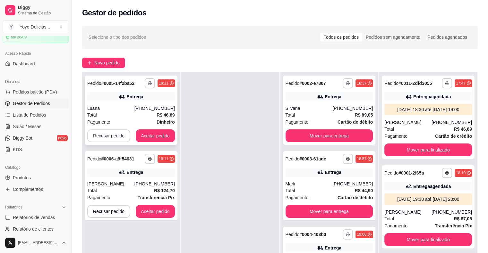
click at [123, 131] on button "Recusar pedido" at bounding box center [108, 136] width 43 height 13
click at [123, 121] on button "Sim" at bounding box center [125, 120] width 25 height 13
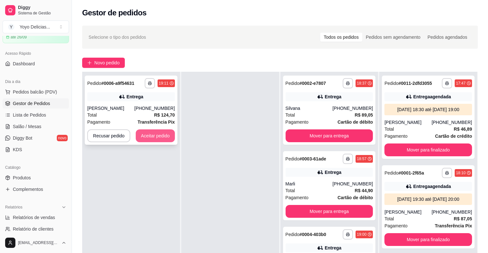
click at [168, 134] on button "Aceitar pedido" at bounding box center [155, 136] width 39 height 13
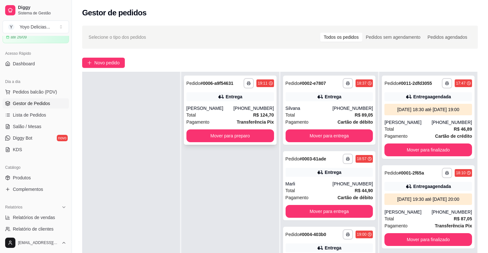
click at [242, 98] on div "Entrega" at bounding box center [230, 96] width 88 height 9
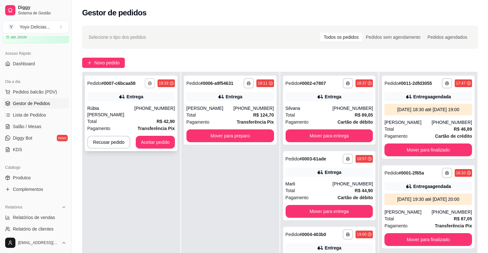
click at [148, 85] on button "button" at bounding box center [150, 83] width 10 height 10
click at [134, 86] on strong "# 0007-c6bcaa58" at bounding box center [118, 83] width 34 height 5
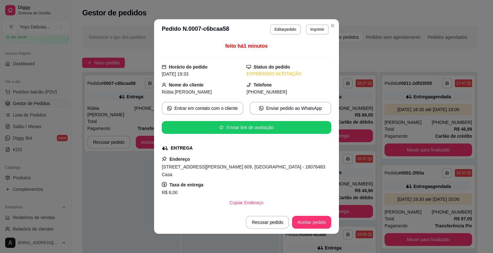
click at [241, 170] on div "[STREET_ADDRESS][PERSON_NAME] 609, [GEOGRAPHIC_DATA] - 18076483 Casa" at bounding box center [246, 170] width 169 height 15
click at [240, 167] on span "[STREET_ADDRESS][PERSON_NAME] 609, [GEOGRAPHIC_DATA] - 18076483 Casa" at bounding box center [243, 171] width 163 height 13
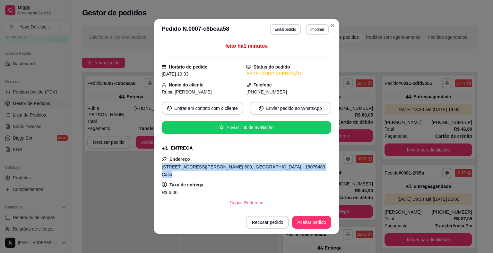
click at [240, 167] on span "[STREET_ADDRESS][PERSON_NAME] 609, [GEOGRAPHIC_DATA] - 18076483 Casa" at bounding box center [243, 171] width 163 height 13
copy span "[STREET_ADDRESS][PERSON_NAME] 609, [GEOGRAPHIC_DATA] - 18076483 Casa"
click at [303, 220] on button "Aceitar pedido" at bounding box center [311, 222] width 39 height 13
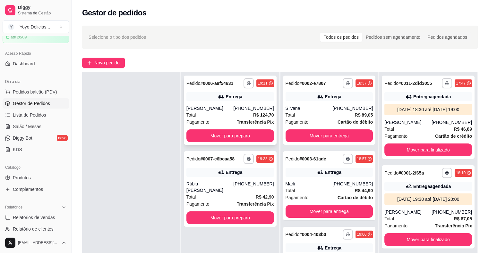
click at [251, 102] on div "**********" at bounding box center [230, 110] width 93 height 69
click at [263, 132] on button "Mover para preparo" at bounding box center [230, 136] width 88 height 13
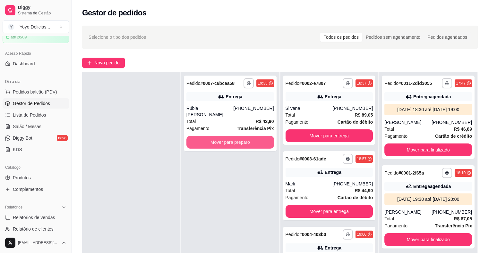
click at [263, 136] on button "Mover para preparo" at bounding box center [230, 142] width 88 height 13
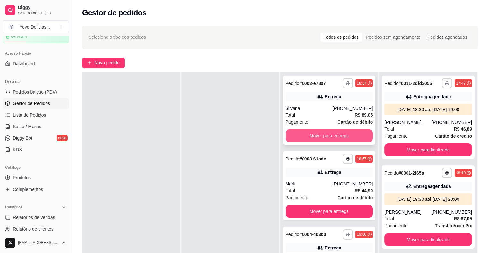
click at [323, 138] on button "Mover para entrega" at bounding box center [329, 136] width 88 height 13
click at [321, 102] on div "**********" at bounding box center [329, 110] width 93 height 69
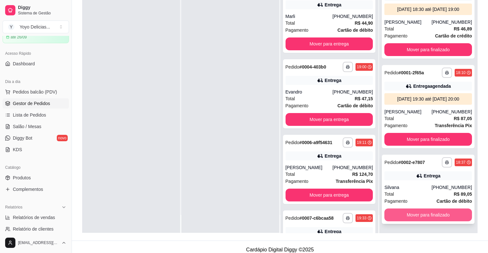
scroll to position [97, 0]
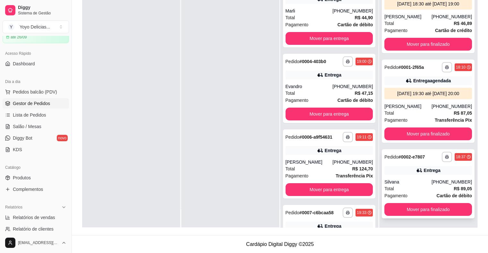
click at [426, 177] on div "**********" at bounding box center [428, 183] width 93 height 69
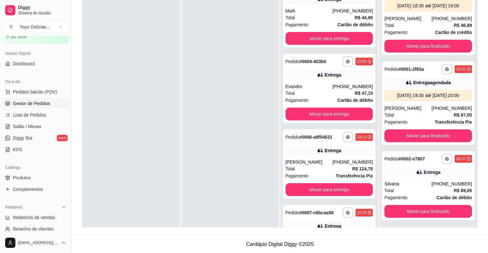
scroll to position [0, 0]
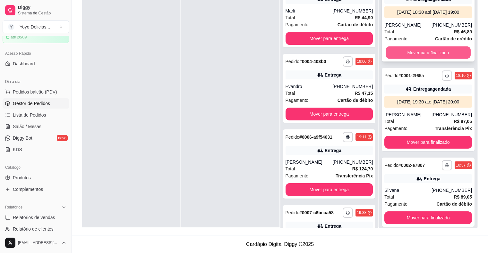
click at [419, 59] on button "Mover para finalizado" at bounding box center [427, 52] width 85 height 13
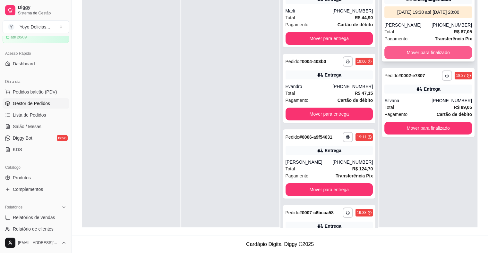
click at [426, 52] on button "Mover para finalizado" at bounding box center [428, 52] width 88 height 13
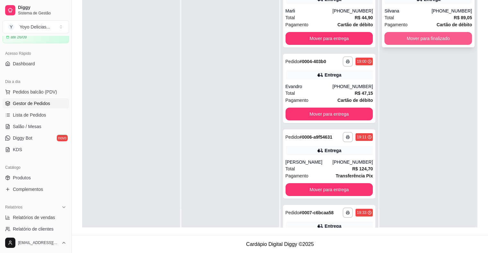
click at [428, 42] on button "Mover para finalizado" at bounding box center [428, 38] width 88 height 13
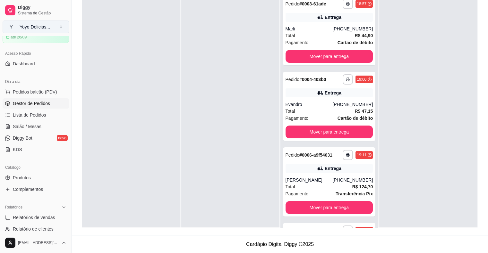
click at [49, 30] on button "Y Yoyo Delicias ..." at bounding box center [36, 27] width 66 height 13
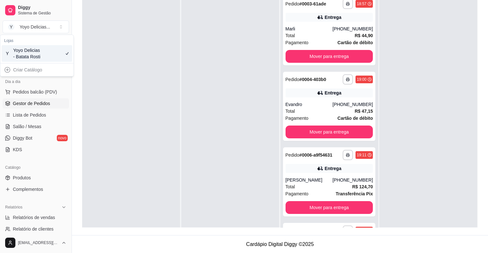
click at [154, 77] on div at bounding box center [131, 118] width 98 height 253
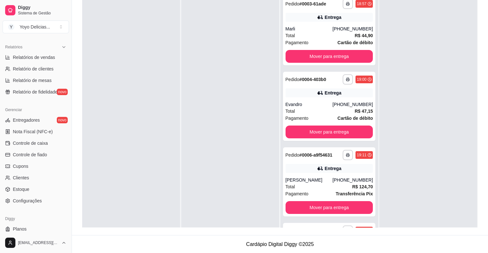
scroll to position [208, 0]
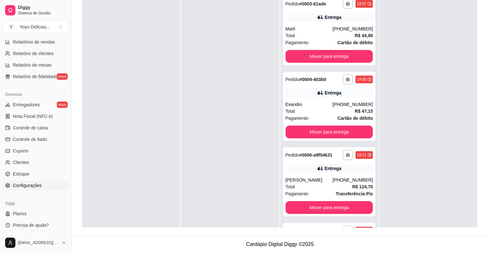
click at [38, 182] on link "Configurações" at bounding box center [36, 186] width 66 height 10
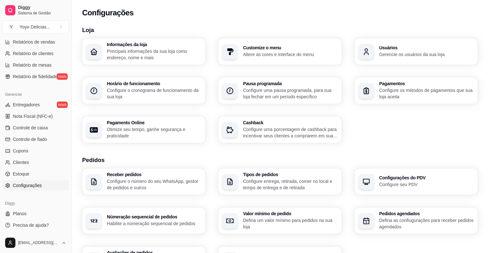
click at [407, 49] on h3 "Usuários" at bounding box center [426, 48] width 95 height 4
click at [147, 40] on div "Informações da loja Principais informações da sua loja como endereço, nome e ma…" at bounding box center [144, 52] width 120 height 26
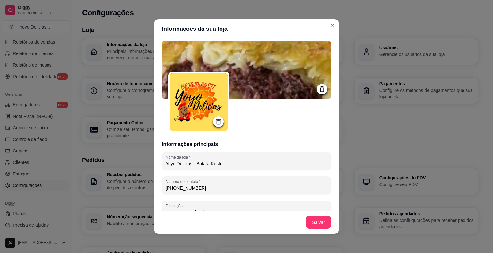
drag, startPoint x: 193, startPoint y: 165, endPoint x: 175, endPoint y: 164, distance: 18.6
click at [175, 164] on input "Yoyo Delicias - Batata Rosti" at bounding box center [246, 164] width 162 height 6
type input "Yoyo Batata Rosti"
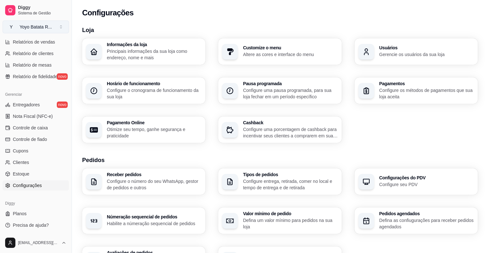
click at [55, 29] on button "Y Yoyo Batata R ..." at bounding box center [36, 27] width 66 height 13
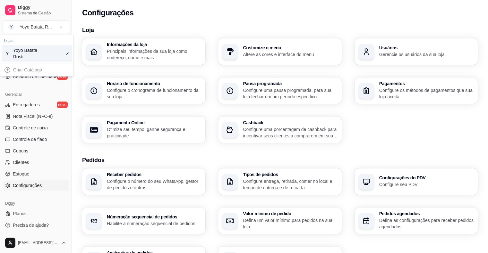
click at [244, 38] on div "Informações da loja Principais informações da sua loja como endereço, nome e ma…" at bounding box center [279, 90] width 395 height 105
click at [25, 12] on span "Sistema de Gestão" at bounding box center [42, 13] width 48 height 5
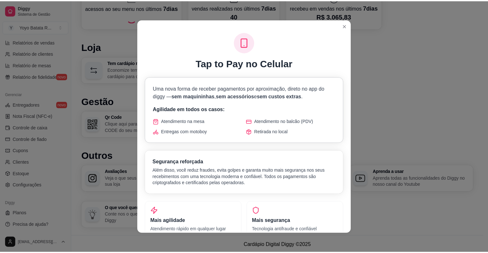
scroll to position [317, 0]
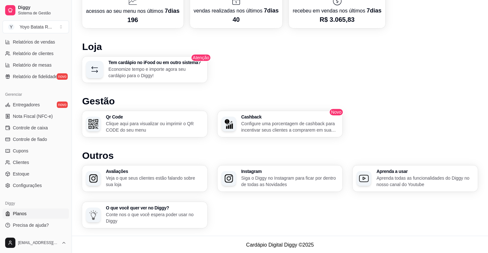
click at [33, 210] on link "Planos" at bounding box center [36, 214] width 66 height 10
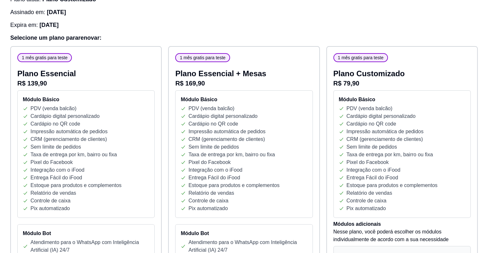
scroll to position [108, 0]
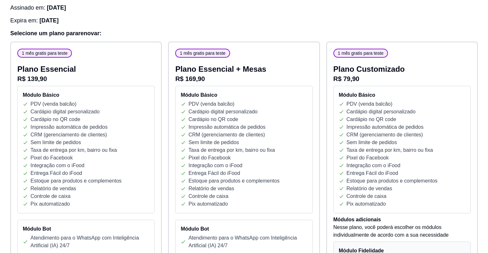
drag, startPoint x: 492, startPoint y: 89, endPoint x: 428, endPoint y: 63, distance: 69.0
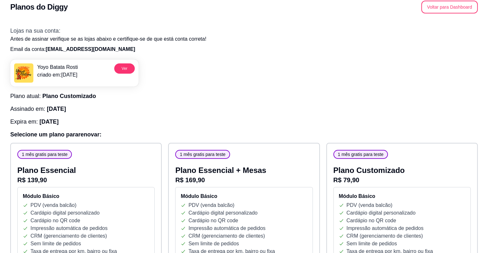
scroll to position [0, 0]
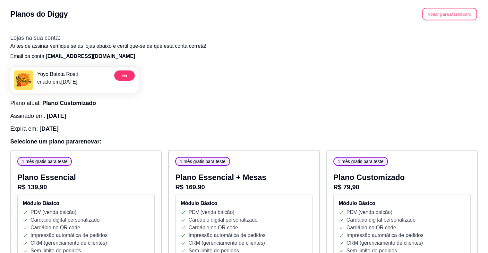
click at [460, 19] on button "Voltar para Dashboard" at bounding box center [449, 14] width 55 height 13
